Goal: Communication & Community: Answer question/provide support

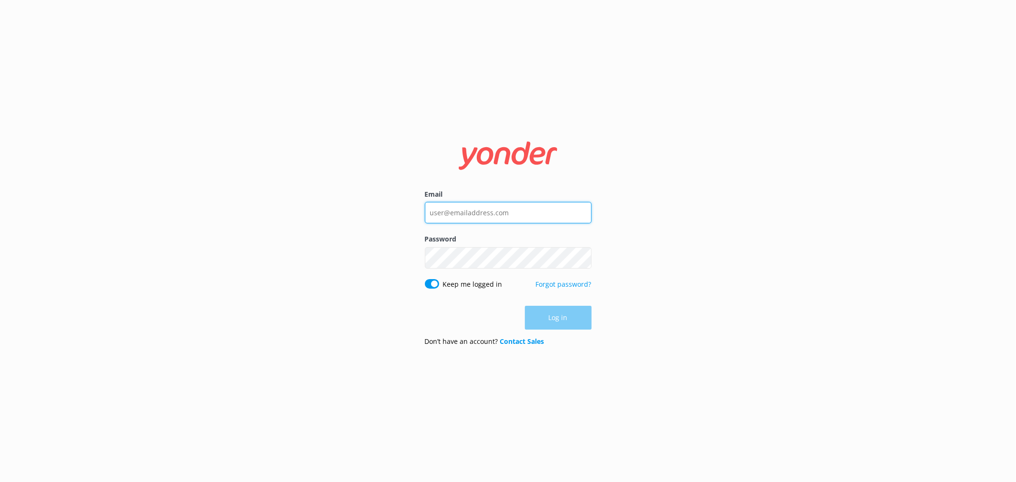
click at [523, 213] on input "Email" at bounding box center [508, 212] width 167 height 21
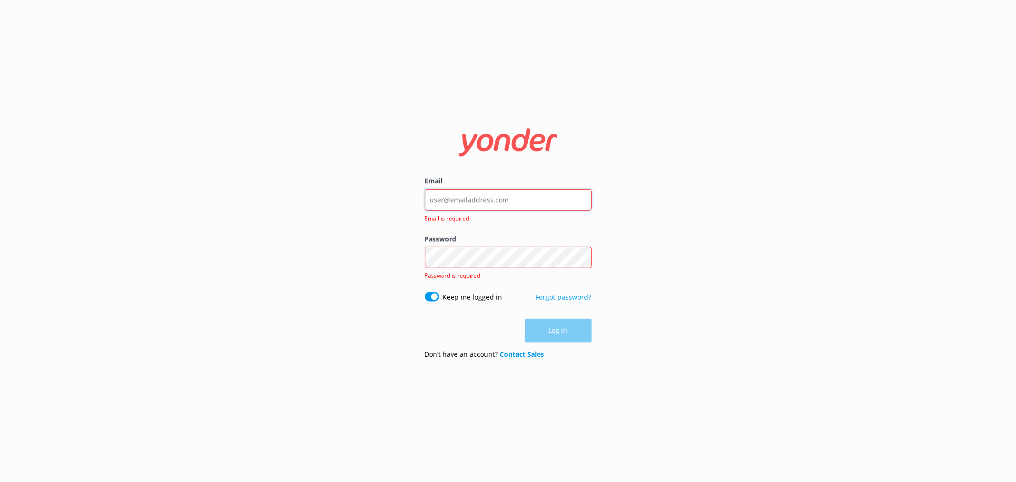
type input "[EMAIL_ADDRESS][DOMAIN_NAME]"
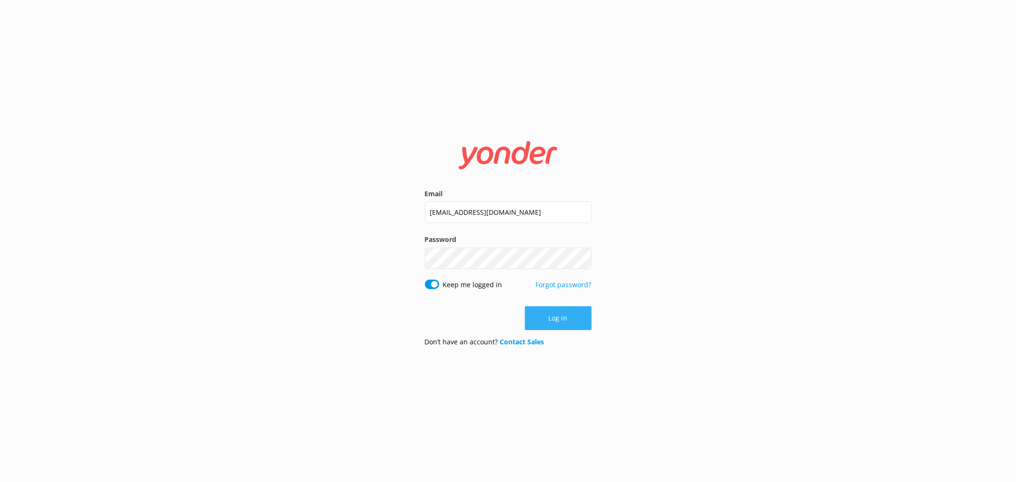
click at [561, 324] on button "Log in" at bounding box center [558, 318] width 67 height 24
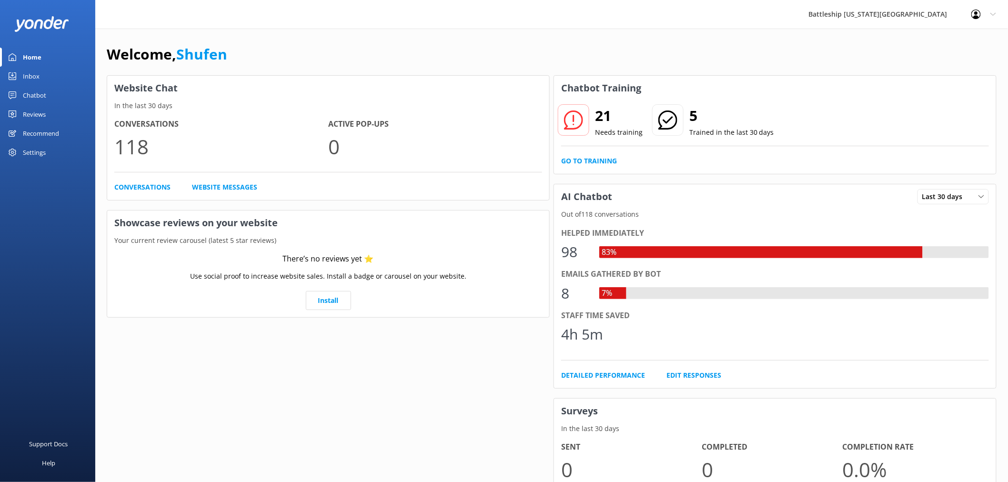
click at [36, 74] on div "Inbox" at bounding box center [31, 76] width 17 height 19
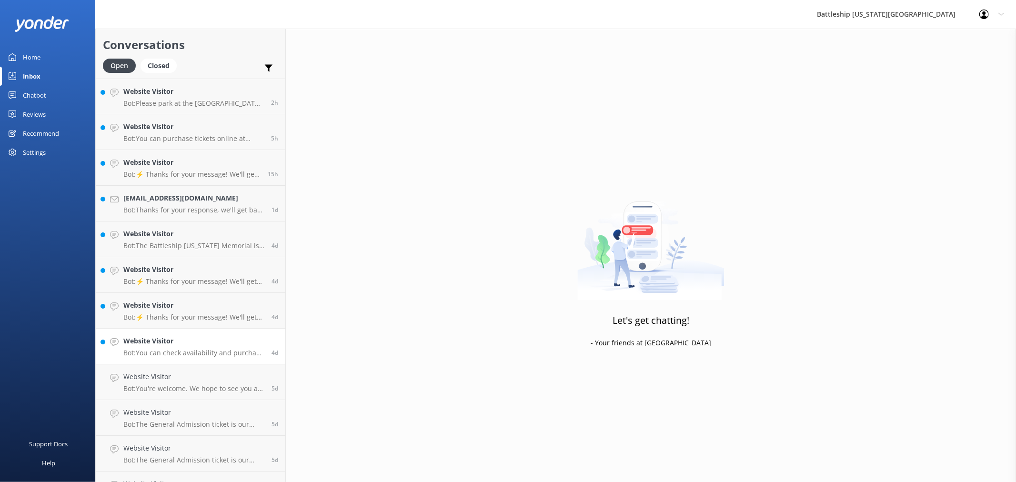
click at [201, 345] on h4 "Website Visitor" at bounding box center [193, 341] width 141 height 10
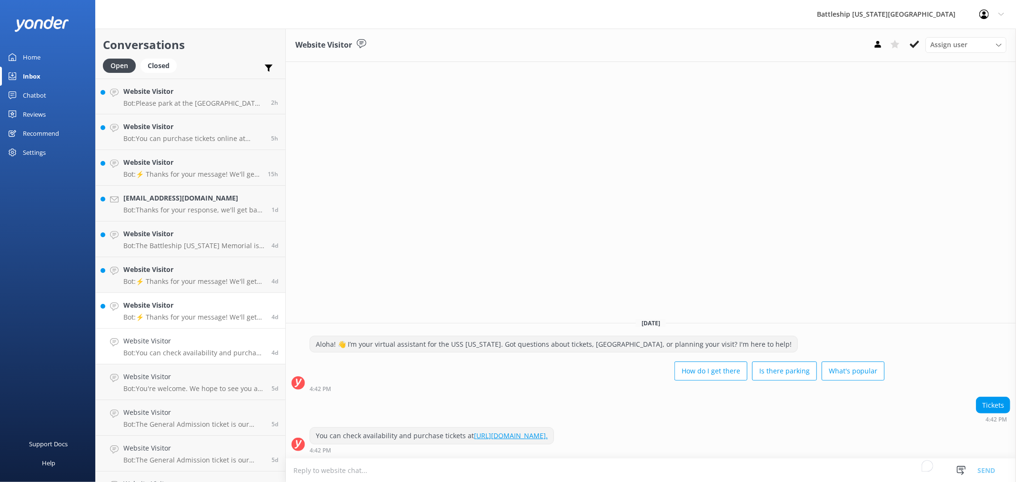
click at [208, 306] on h4 "Website Visitor" at bounding box center [193, 305] width 141 height 10
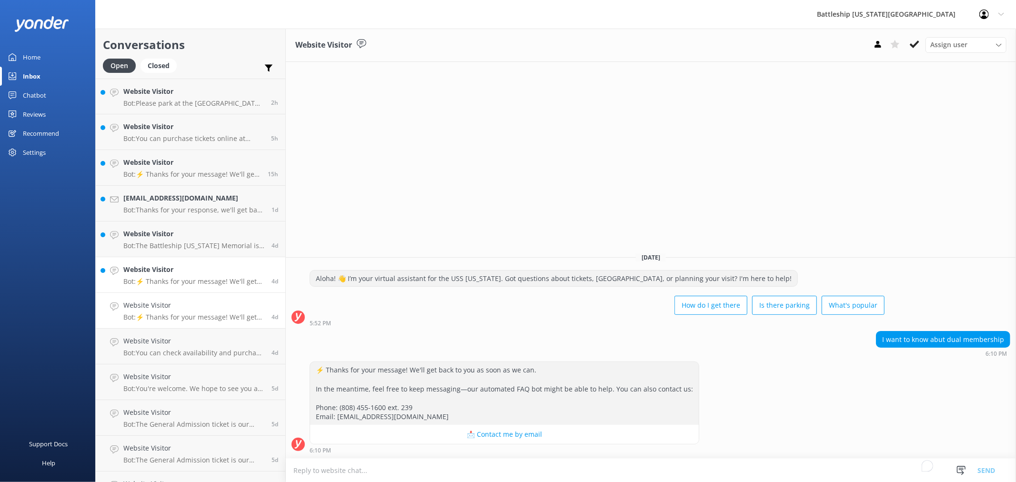
click at [207, 266] on h4 "Website Visitor" at bounding box center [193, 269] width 141 height 10
click at [193, 237] on h4 "Website Visitor" at bounding box center [193, 234] width 141 height 10
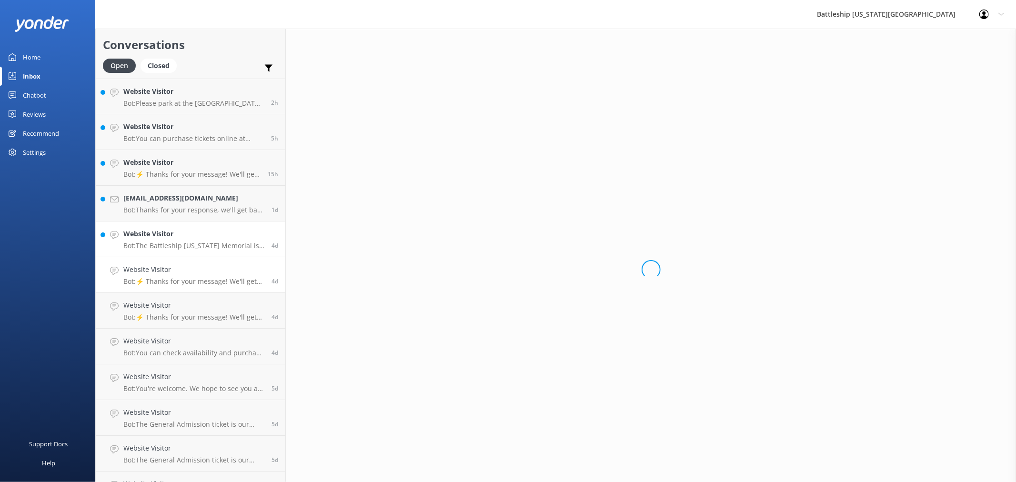
click at [183, 287] on link "Website Visitor Bot: ⚡ Thanks for your message! We'll get back to you as soon a…" at bounding box center [191, 275] width 190 height 36
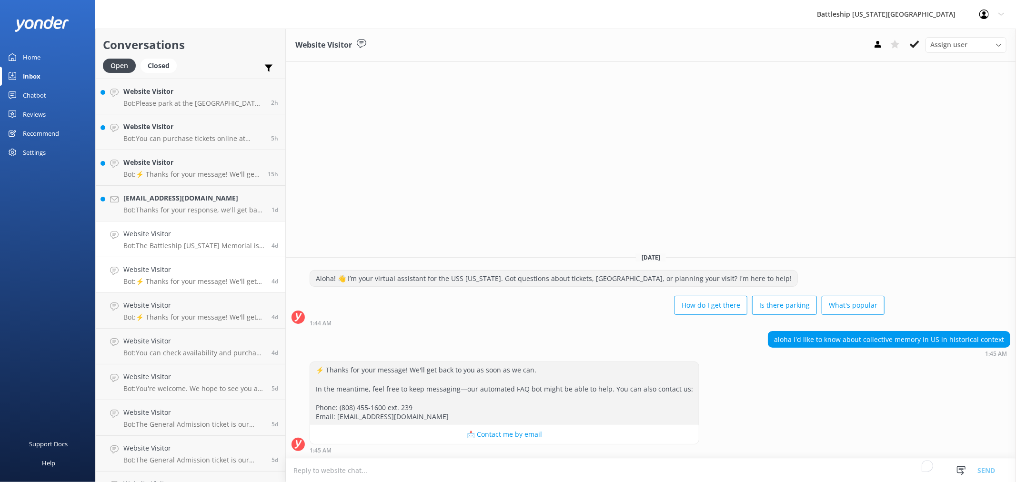
click at [192, 234] on h4 "Website Visitor" at bounding box center [193, 234] width 141 height 10
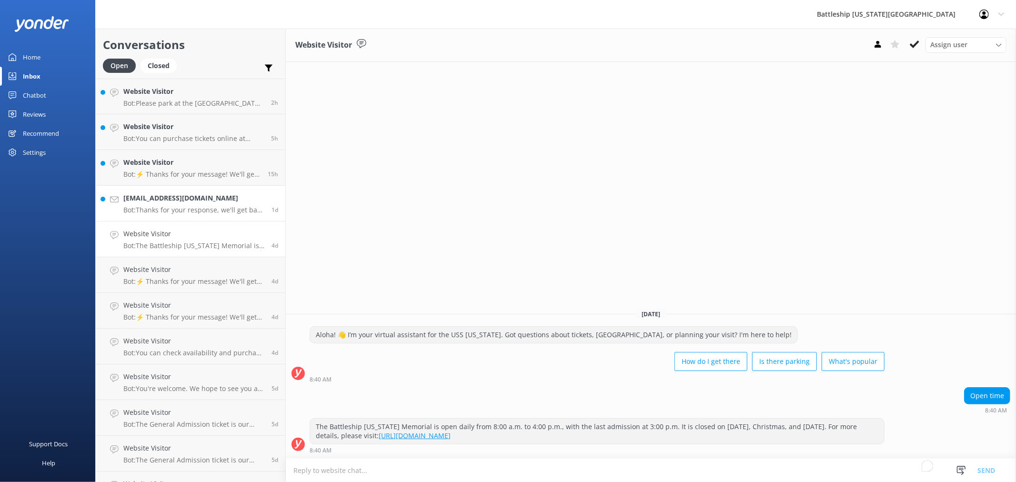
click at [208, 205] on div "[EMAIL_ADDRESS][DOMAIN_NAME] Bot: Thanks for your response, we'll get back to y…" at bounding box center [193, 203] width 141 height 21
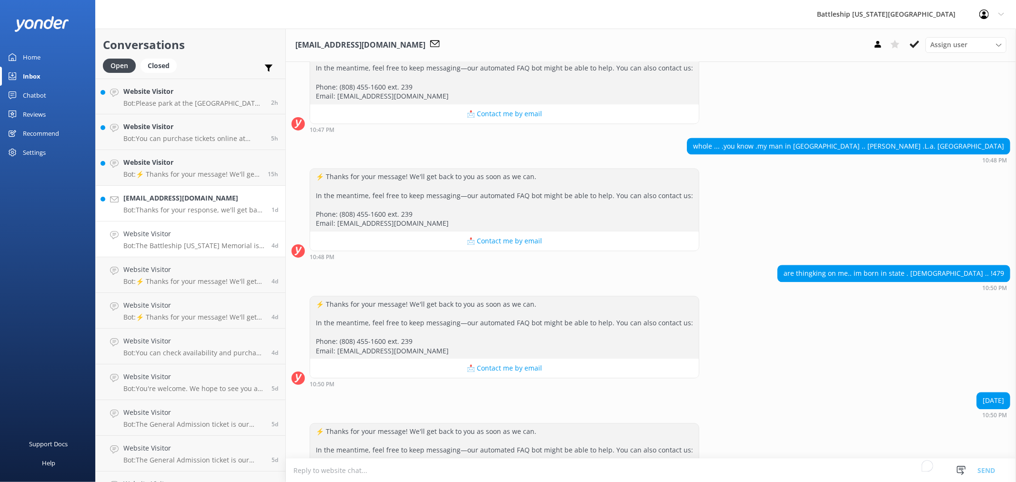
scroll to position [1845, 0]
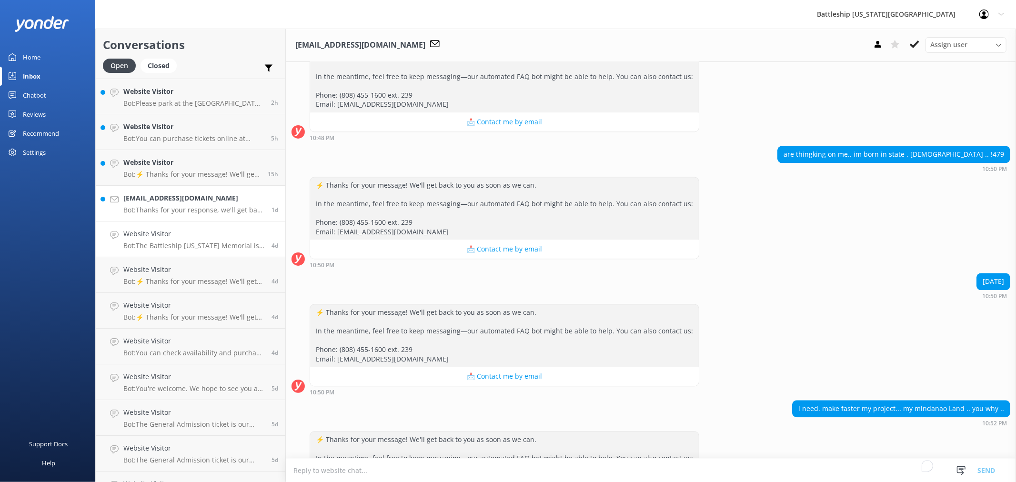
click at [187, 246] on p "Bot: The Battleship [US_STATE] Memorial is open daily from 8:00 a.m. to 4:00 p.…" at bounding box center [193, 245] width 141 height 9
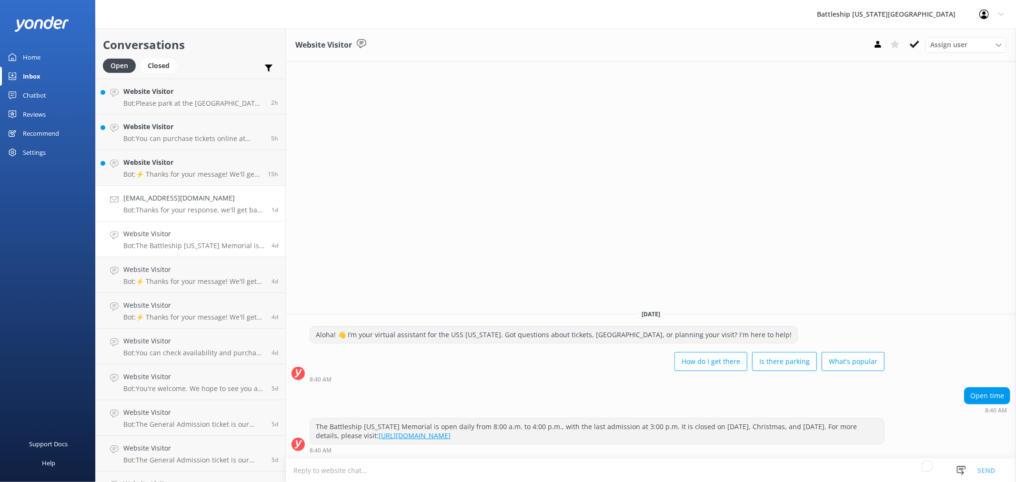
click at [196, 186] on link "[EMAIL_ADDRESS][DOMAIN_NAME] Bot: Thanks for your response, we'll get back to y…" at bounding box center [191, 204] width 190 height 36
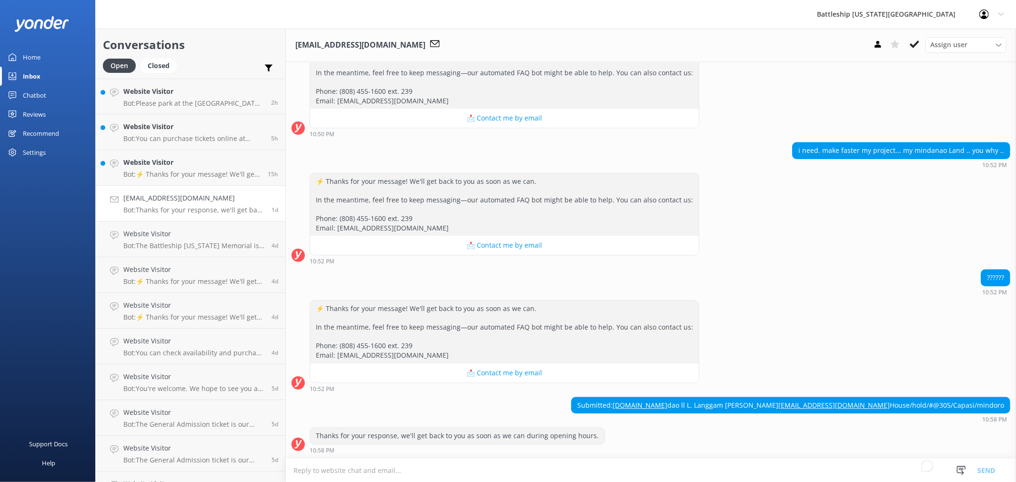
scroll to position [2134, 0]
click at [171, 163] on h4 "Website Visitor" at bounding box center [191, 162] width 137 height 10
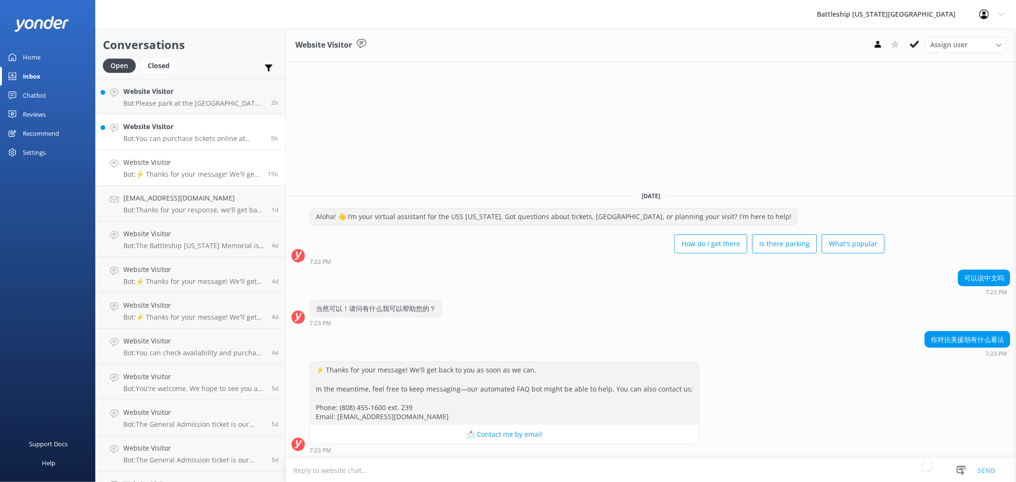
click at [175, 132] on div "Website Visitor Bot: You can purchase tickets online at [URL][DOMAIN_NAME]." at bounding box center [193, 131] width 140 height 21
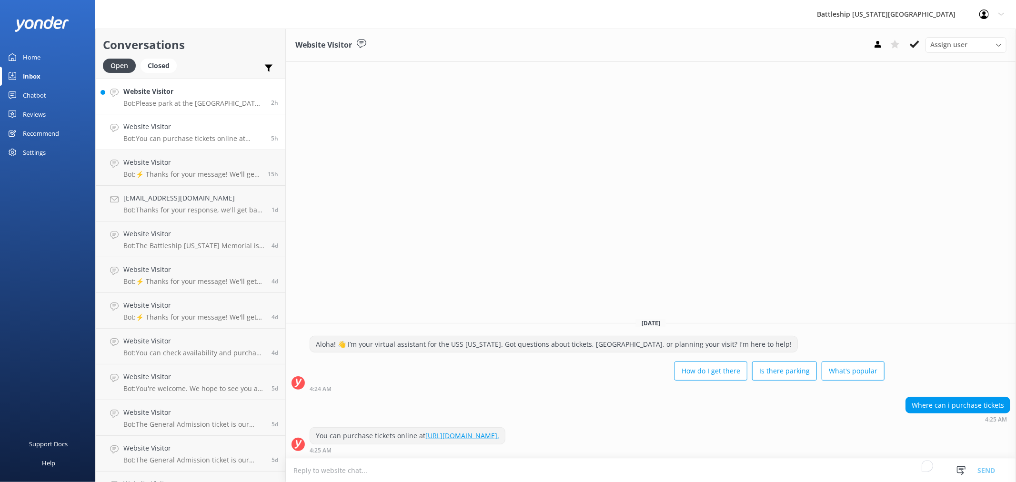
click at [184, 99] on p "Bot: Please park at the [GEOGRAPHIC_DATA] parking lot (with a fee of $7), then …" at bounding box center [193, 103] width 140 height 9
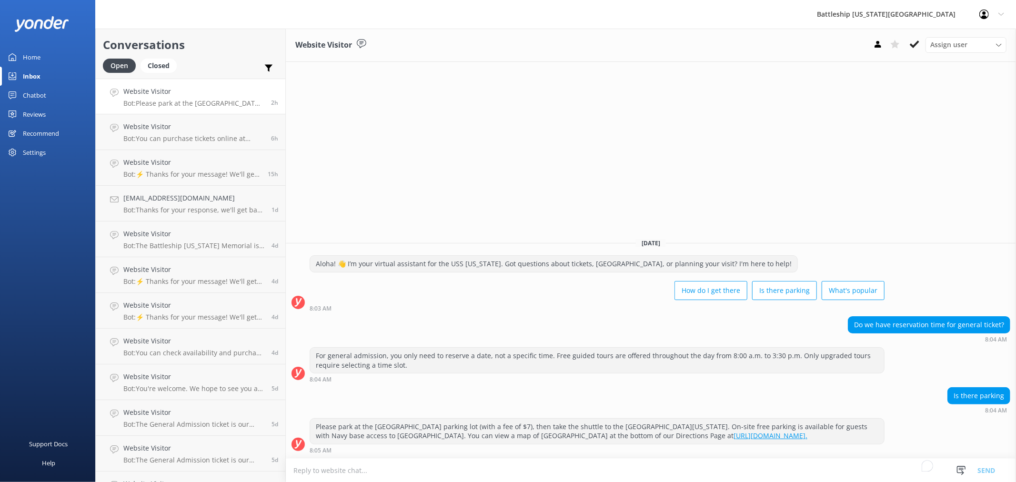
drag, startPoint x: 190, startPoint y: 103, endPoint x: 170, endPoint y: 103, distance: 19.5
click at [190, 103] on p "Bot: Please park at the [GEOGRAPHIC_DATA] parking lot (with a fee of $7), then …" at bounding box center [193, 103] width 140 height 9
click at [29, 52] on div "Home" at bounding box center [32, 57] width 18 height 19
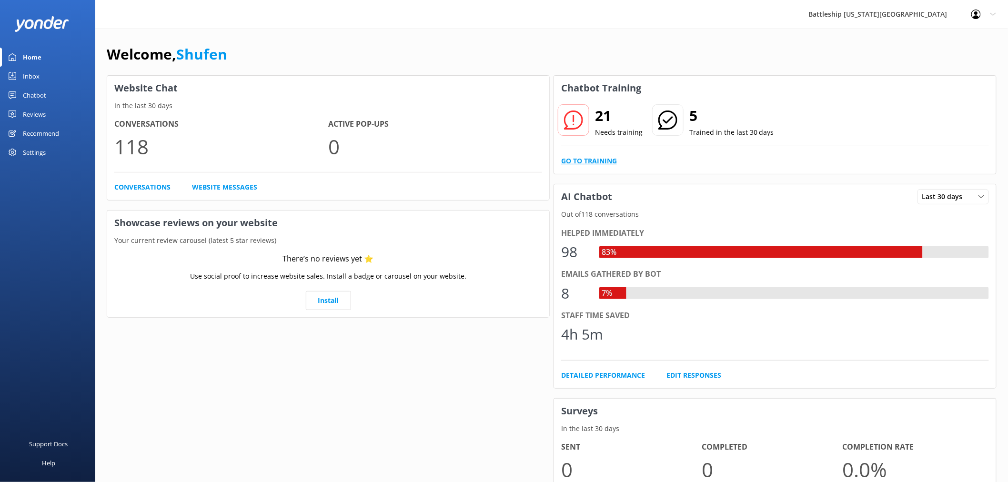
click at [589, 160] on link "Go to Training" at bounding box center [589, 161] width 56 height 10
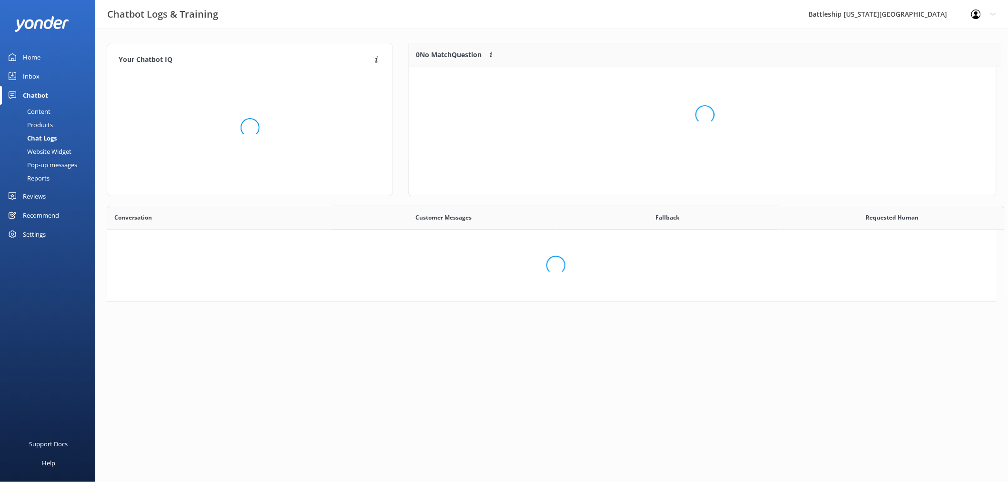
scroll to position [326, 881]
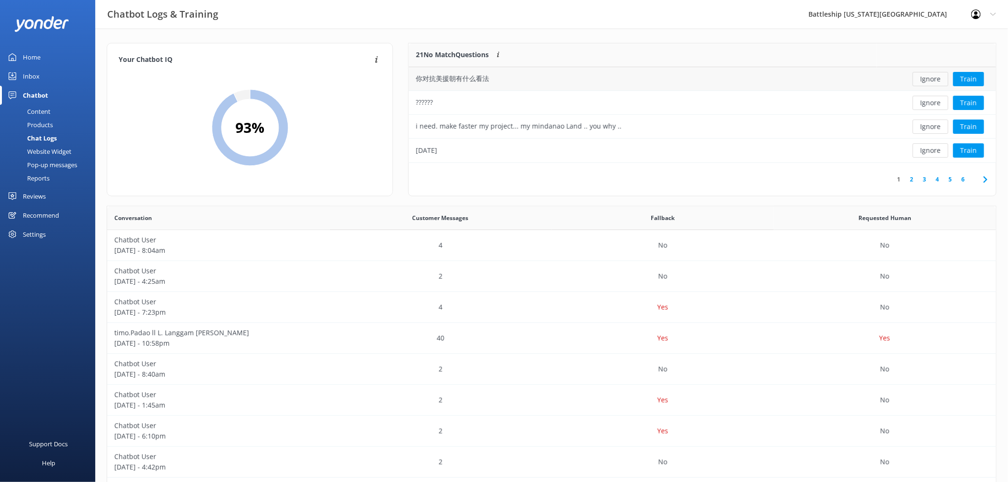
click at [935, 77] on button "Ignore" at bounding box center [930, 79] width 36 height 14
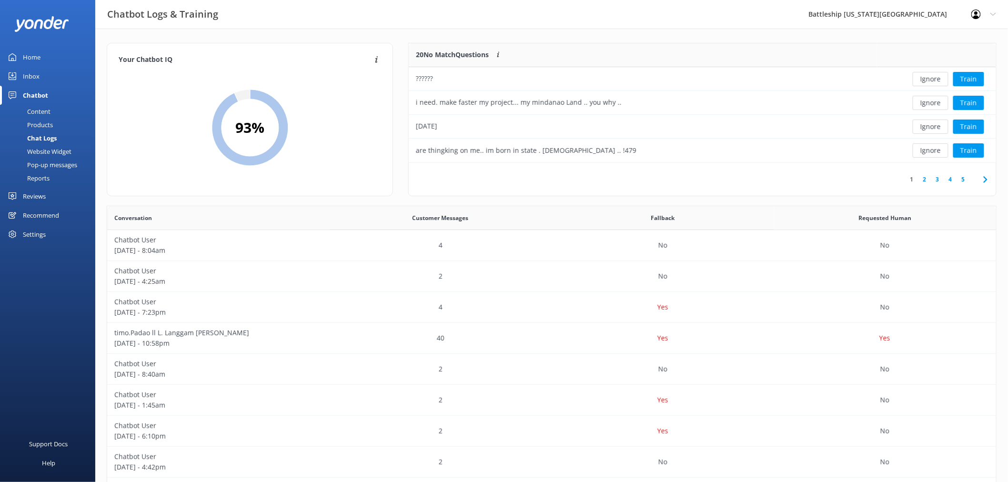
click at [935, 77] on button "Ignore" at bounding box center [930, 79] width 36 height 14
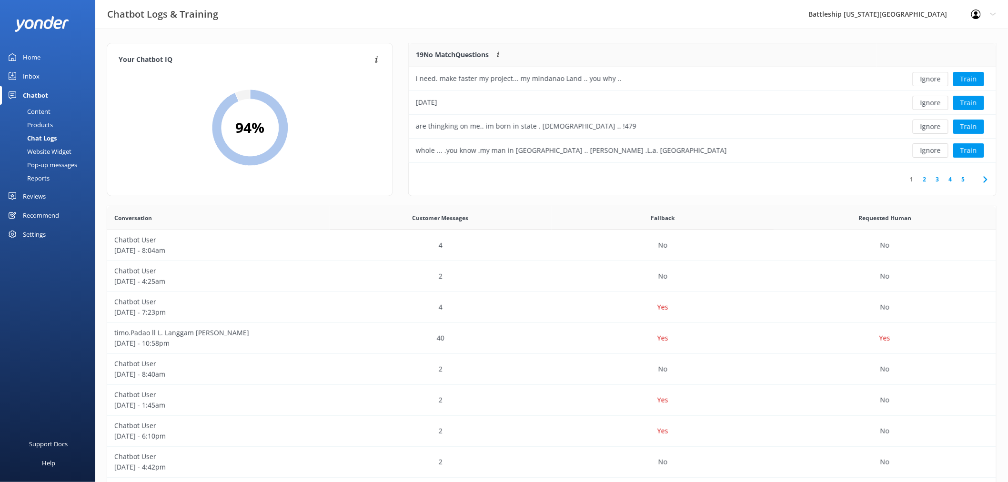
click at [935, 77] on button "Ignore" at bounding box center [930, 79] width 36 height 14
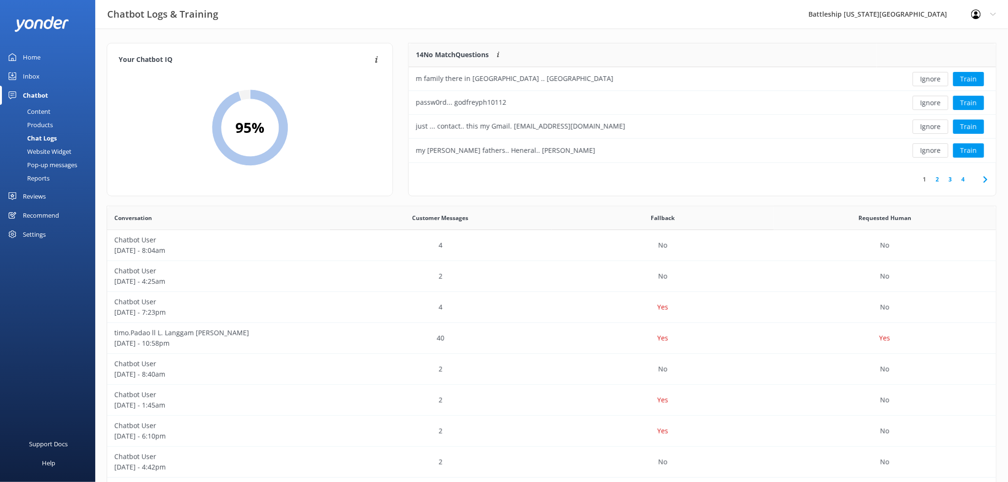
click at [935, 77] on button "Ignore" at bounding box center [930, 79] width 36 height 14
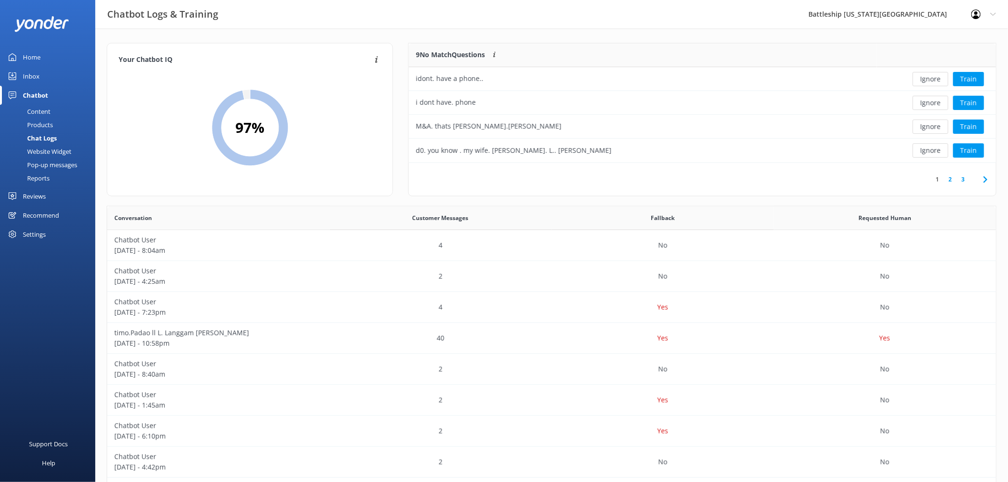
click at [935, 77] on button "Ignore" at bounding box center [930, 79] width 36 height 14
click at [934, 77] on button "Ignore" at bounding box center [930, 79] width 36 height 14
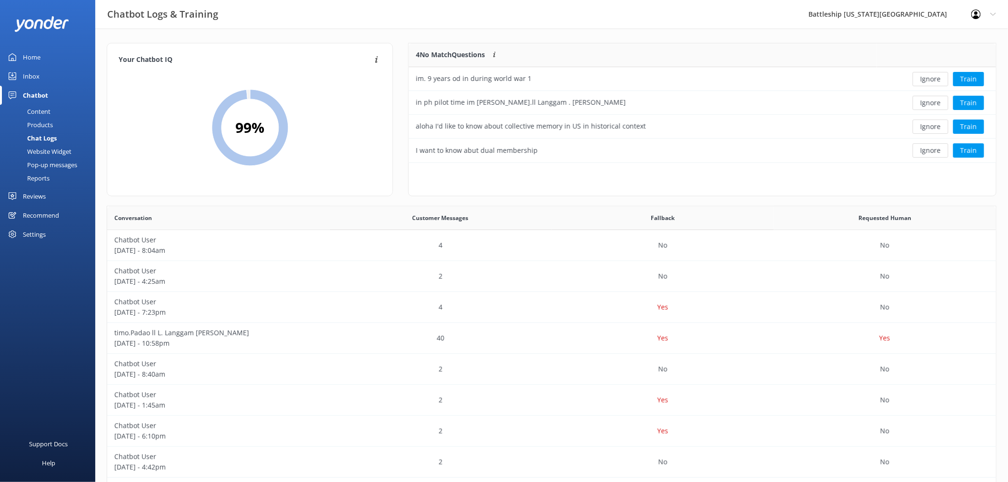
click at [934, 77] on button "Ignore" at bounding box center [930, 79] width 36 height 14
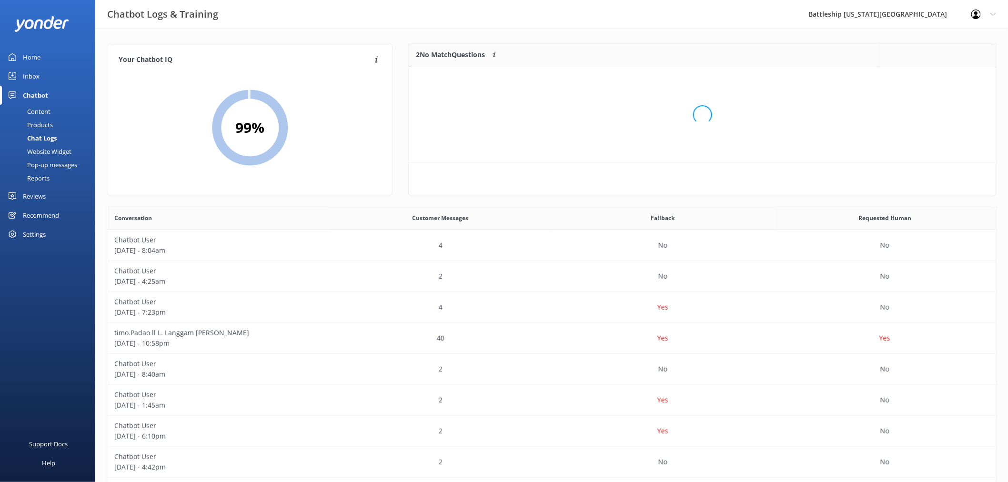
scroll to position [64, 579]
click at [934, 77] on button "Ignore" at bounding box center [930, 79] width 36 height 14
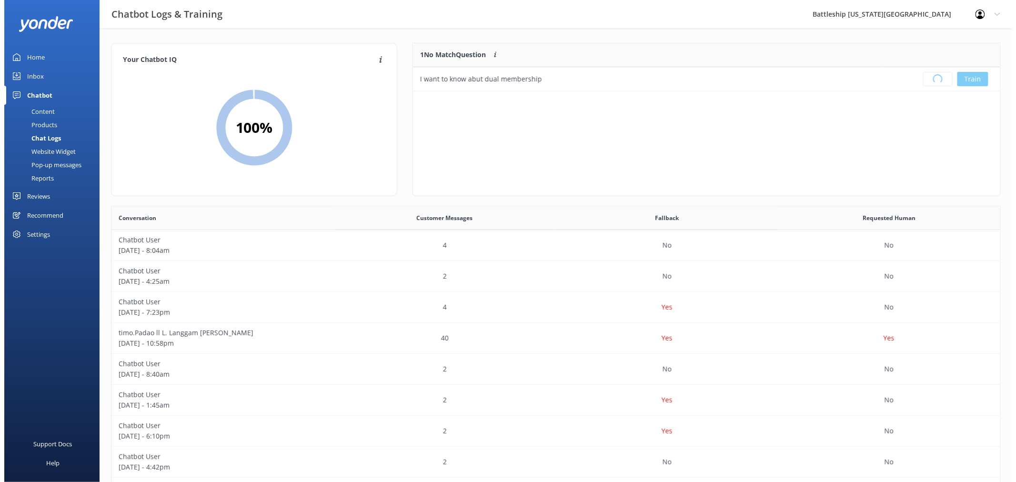
scroll to position [111, 579]
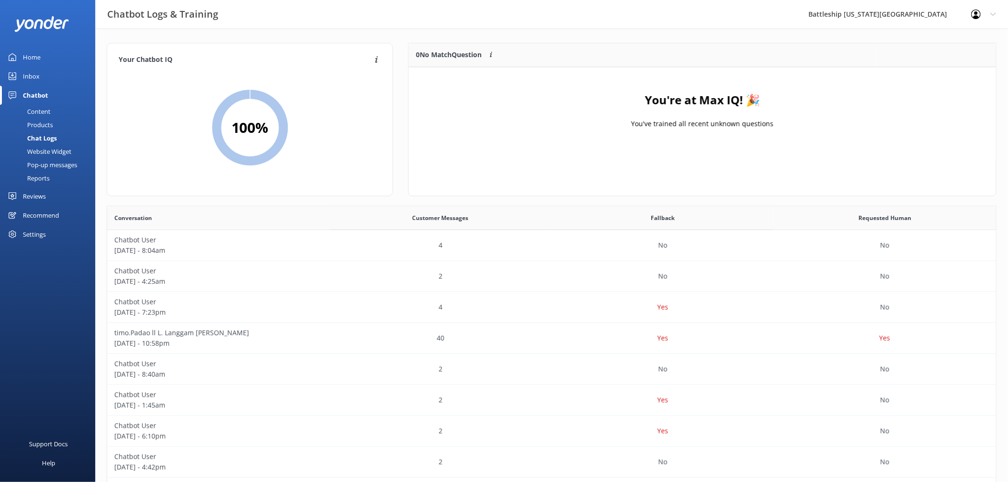
click at [35, 69] on div "Inbox" at bounding box center [31, 76] width 17 height 19
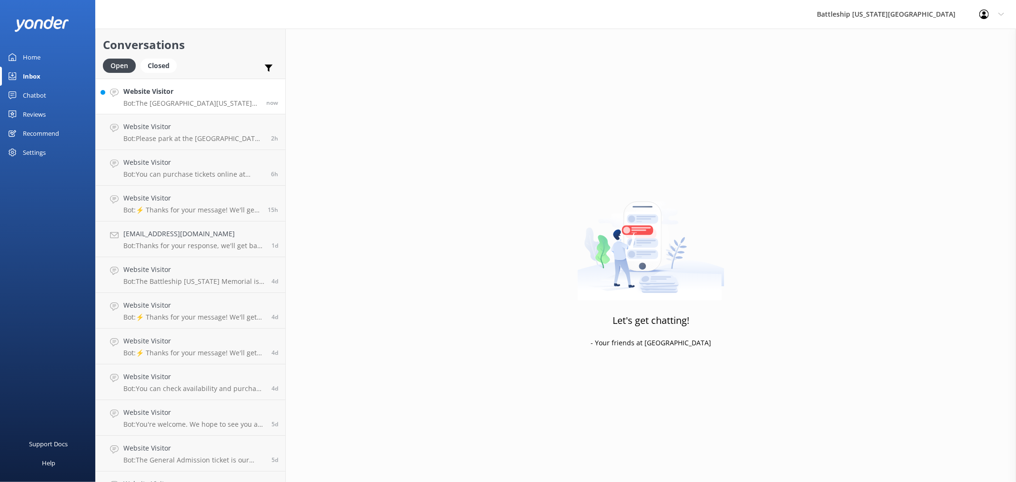
click at [173, 98] on div "Website Visitor Bot: The Battleship [US_STATE] Memorial offers space for offici…" at bounding box center [191, 96] width 136 height 20
